Goal: Task Accomplishment & Management: Manage account settings

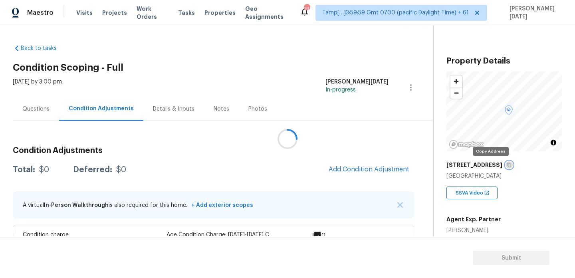
click at [507, 165] on icon "button" at bounding box center [509, 165] width 5 height 5
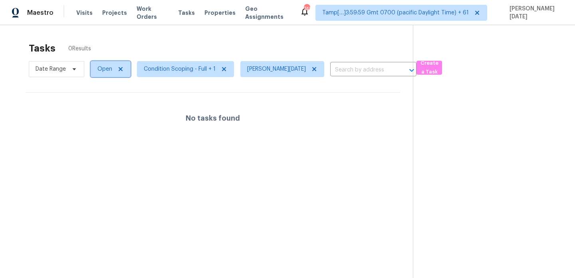
click at [100, 73] on span "Open" at bounding box center [104, 69] width 15 height 8
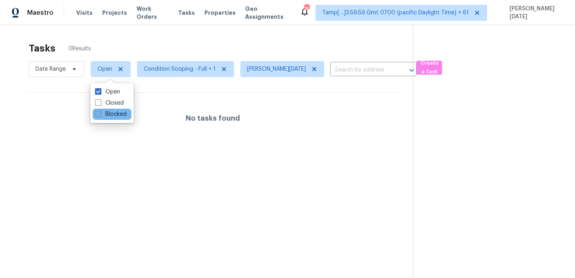
click at [103, 113] on label "Blocked" at bounding box center [111, 114] width 32 height 8
click at [100, 113] on input "Blocked" at bounding box center [97, 112] width 5 height 5
checkbox input "true"
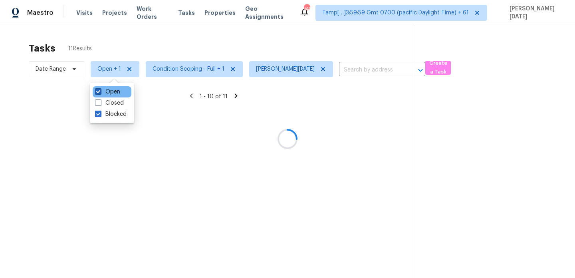
click at [106, 94] on label "Open" at bounding box center [107, 92] width 25 height 8
click at [100, 93] on input "Open" at bounding box center [97, 90] width 5 height 5
checkbox input "false"
click at [167, 54] on div at bounding box center [287, 139] width 575 height 278
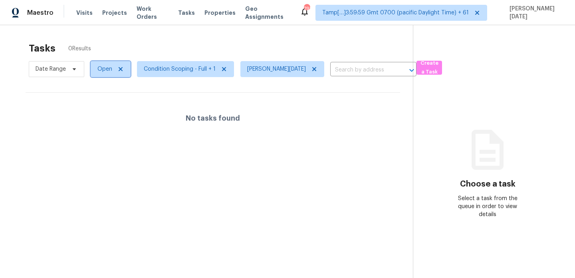
click at [105, 72] on span "Open" at bounding box center [104, 69] width 15 height 8
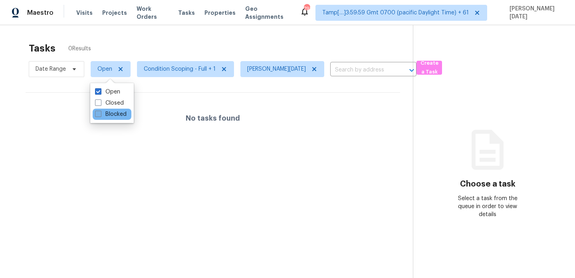
click at [109, 114] on label "Blocked" at bounding box center [111, 114] width 32 height 8
click at [100, 114] on input "Blocked" at bounding box center [97, 112] width 5 height 5
checkbox input "true"
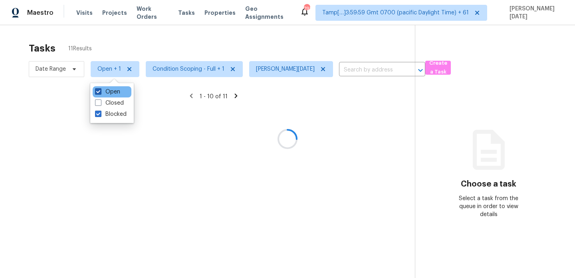
click at [109, 94] on label "Open" at bounding box center [107, 92] width 25 height 8
click at [100, 93] on input "Open" at bounding box center [97, 90] width 5 height 5
checkbox input "false"
click at [194, 46] on div at bounding box center [287, 139] width 575 height 278
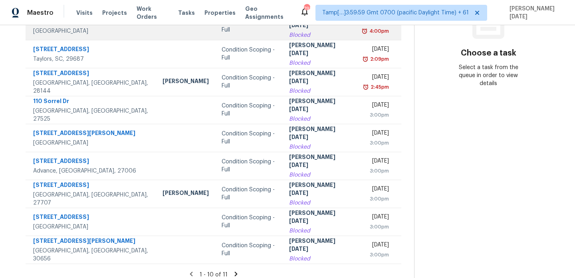
scroll to position [138, 0]
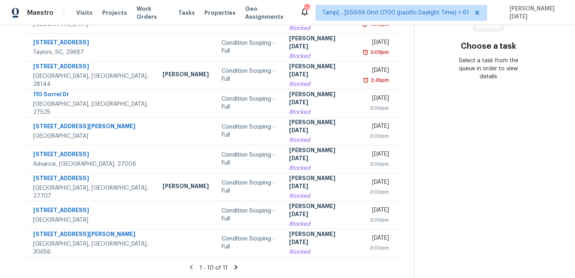
click at [232, 266] on icon at bounding box center [235, 267] width 7 height 7
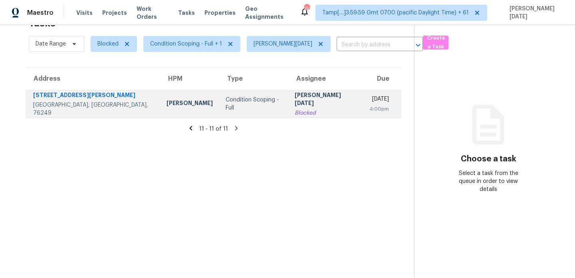
click at [231, 106] on div "Condition Scoping - Full" at bounding box center [254, 104] width 56 height 16
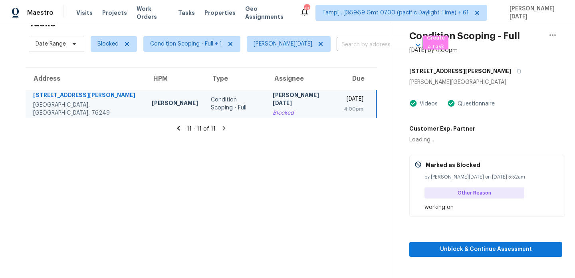
click at [344, 109] on div "4:00pm" at bounding box center [354, 109] width 20 height 8
click at [437, 249] on span "Unblock & Continue Assessment" at bounding box center [486, 249] width 140 height 10
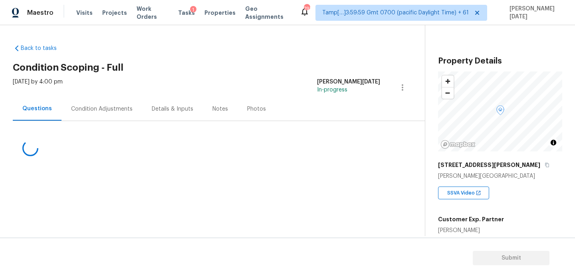
click at [103, 115] on div "Condition Adjustments" at bounding box center [102, 109] width 81 height 24
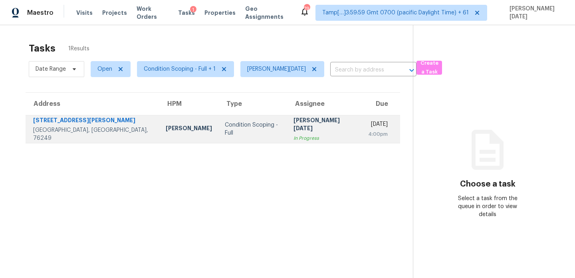
click at [225, 130] on div "Condition Scoping - Full" at bounding box center [253, 129] width 56 height 16
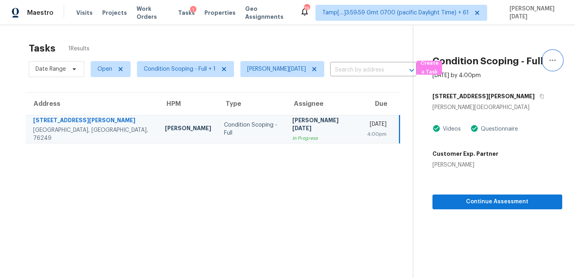
click at [554, 66] on button "button" at bounding box center [552, 60] width 19 height 19
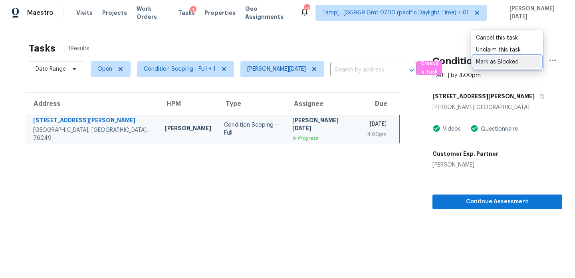
click at [521, 64] on div "Mark as Blocked" at bounding box center [507, 62] width 62 height 8
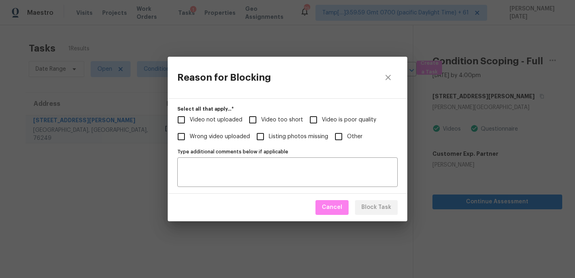
click at [348, 145] on fieldset "Select all that apply...   * Video not uploaded Video too short Video is poor q…" at bounding box center [287, 127] width 220 height 40
click at [344, 130] on input "Other" at bounding box center [338, 136] width 17 height 17
checkbox input "true"
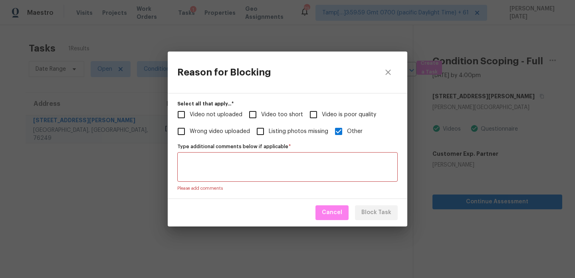
click at [319, 172] on textarea "Type additional comments below if applicable   *" at bounding box center [287, 167] width 211 height 17
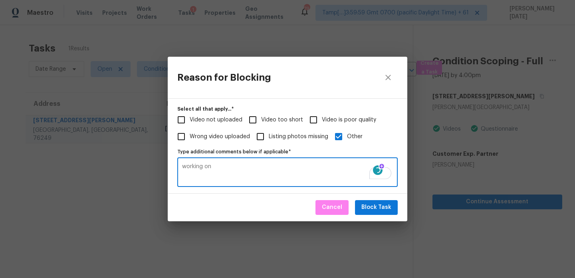
type textarea "working on"
click at [385, 209] on span "Block Task" at bounding box center [376, 208] width 30 height 10
